Goal: Task Accomplishment & Management: Use online tool/utility

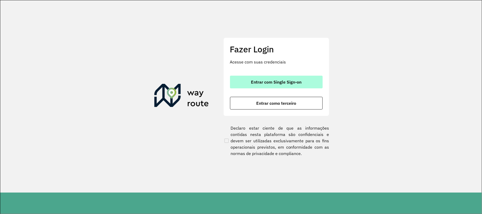
click at [244, 77] on button "Entrar com Single Sign-on" at bounding box center [276, 82] width 93 height 13
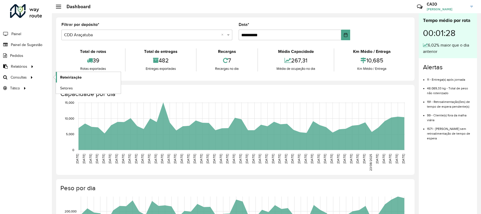
click at [68, 77] on span "Roteirização" at bounding box center [70, 78] width 21 height 6
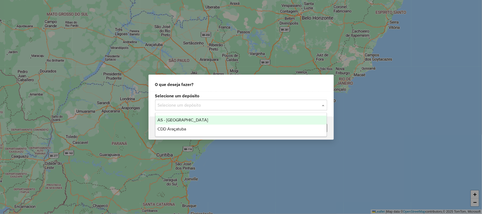
click at [201, 102] on input "text" at bounding box center [236, 105] width 156 height 6
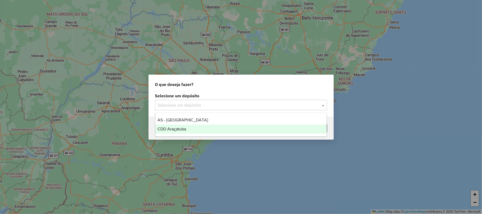
click at [188, 127] on div "CDD Araçatuba" at bounding box center [240, 129] width 171 height 9
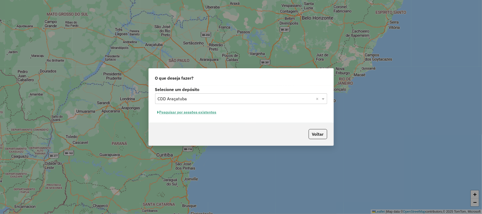
click at [175, 111] on button "Pesquisar por sessões existentes" at bounding box center [187, 112] width 64 height 8
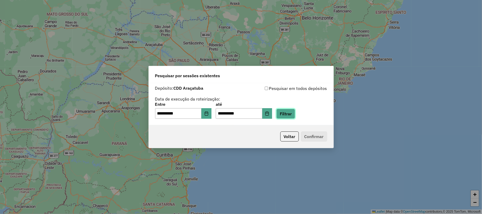
click at [284, 112] on button "Filtrar" at bounding box center [285, 114] width 19 height 10
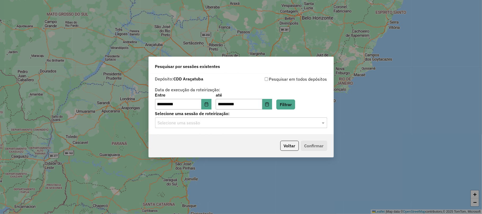
click at [232, 116] on label "Selecione uma sessão de roteirização:" at bounding box center [241, 113] width 172 height 6
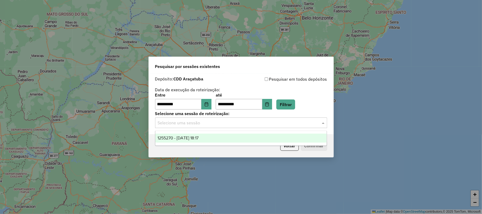
click at [223, 123] on input "text" at bounding box center [236, 123] width 156 height 6
click at [212, 141] on div "1255270 - 29/08/2025 18:17" at bounding box center [240, 138] width 171 height 9
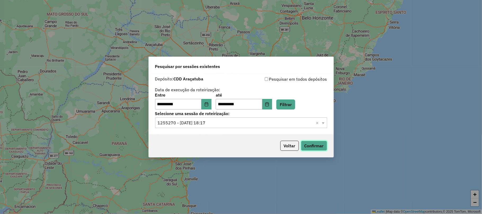
click at [320, 147] on button "Confirmar" at bounding box center [314, 146] width 26 height 10
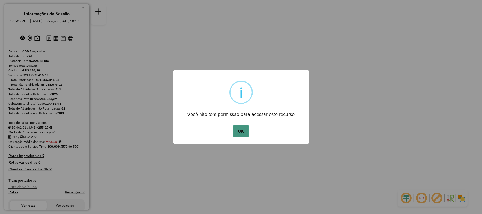
click at [242, 128] on button "OK" at bounding box center [241, 131] width 16 height 12
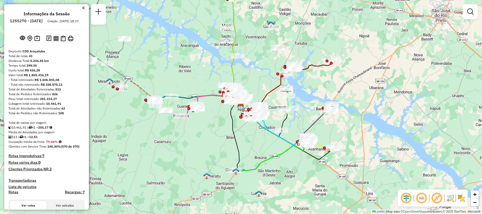
scroll to position [1283, 0]
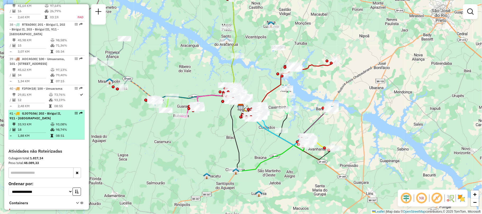
select select "**********"
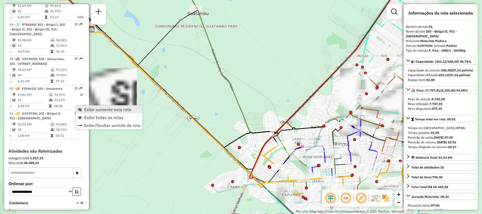
click at [104, 108] on span "Exibir somente esta rota" at bounding box center [107, 109] width 47 height 4
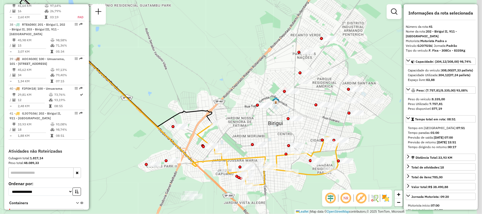
drag, startPoint x: 231, startPoint y: 131, endPoint x: 154, endPoint y: 97, distance: 84.6
click at [154, 97] on div "Janela de atendimento Grade de atendimento Capacidade Transportadoras Veículos …" at bounding box center [241, 107] width 482 height 214
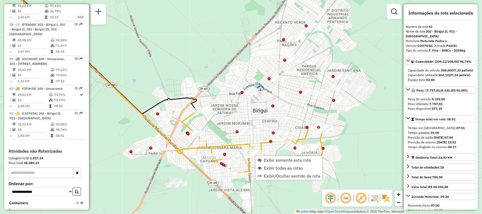
scroll to position [1299, 0]
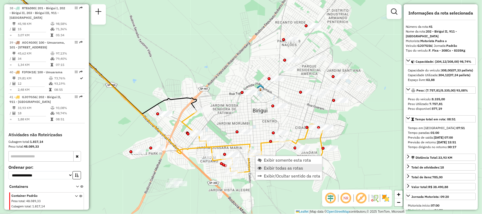
click at [268, 171] on link "Exibir todas as rotas" at bounding box center [289, 168] width 66 height 8
